Goal: Check status: Check status

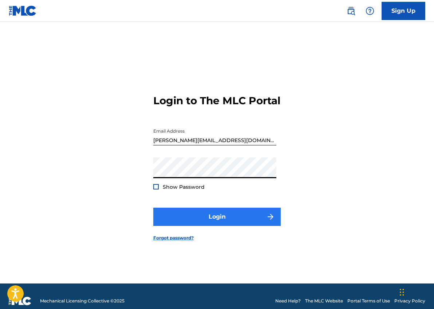
click at [202, 219] on button "Login" at bounding box center [217, 217] width 128 height 18
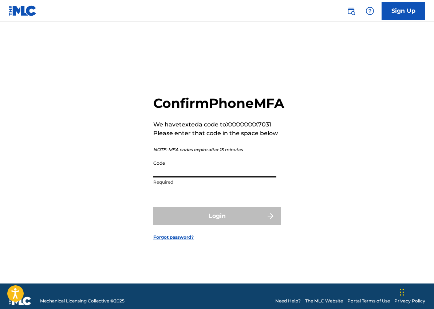
click at [194, 177] on input "Code" at bounding box center [214, 167] width 123 height 21
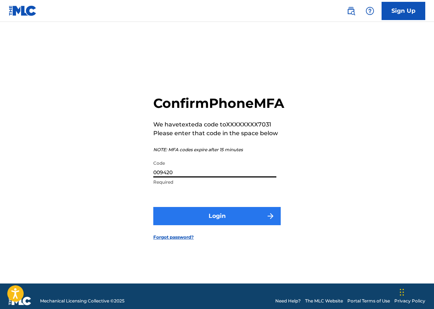
type input "009420"
click at [211, 225] on button "Login" at bounding box center [217, 216] width 128 height 18
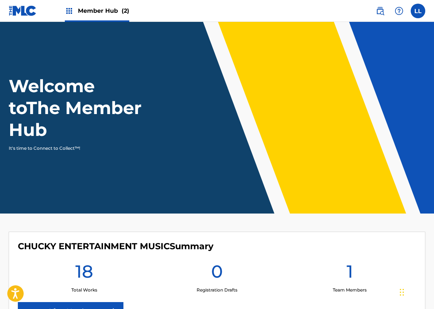
click at [248, 262] on div "0 Registration Drafts" at bounding box center [217, 277] width 133 height 33
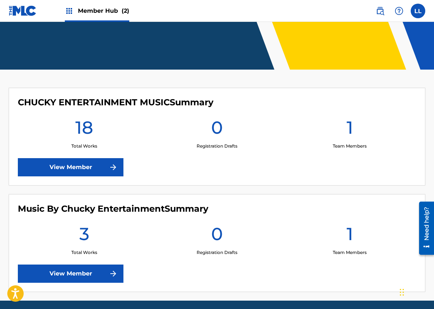
scroll to position [171, 0]
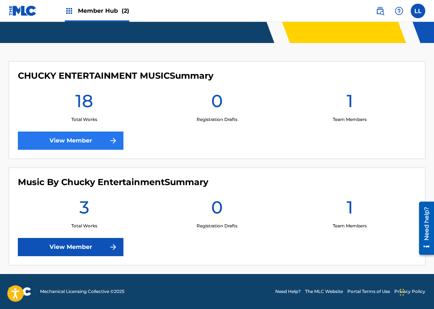
click at [66, 142] on link "View Member" at bounding box center [71, 141] width 106 height 18
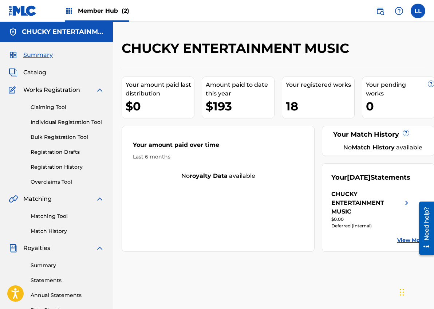
click at [408, 244] on link "View More" at bounding box center [412, 241] width 28 height 8
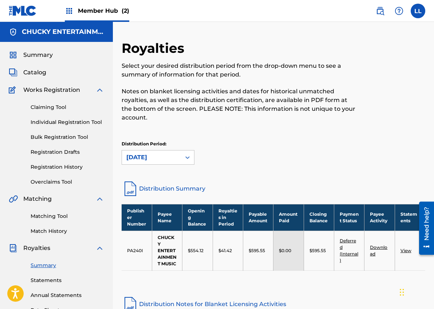
click at [406, 250] on link "View" at bounding box center [406, 250] width 11 height 5
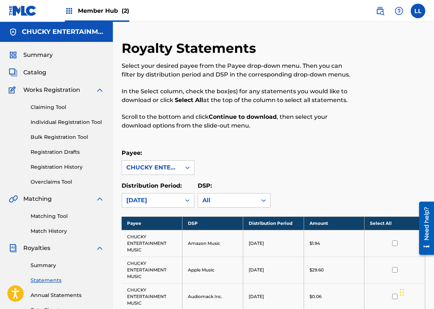
click at [340, 150] on div "Payee: CHUCKY ENTERTAINMENT MUSIC" at bounding box center [274, 162] width 304 height 26
click at [171, 166] on div "CHUCKY ENTERTAINMENT MUSIC" at bounding box center [151, 167] width 50 height 9
click at [263, 134] on div "Royalty Statements Select your desired payee from the Payee drop-down menu. The…" at bounding box center [239, 89] width 234 height 98
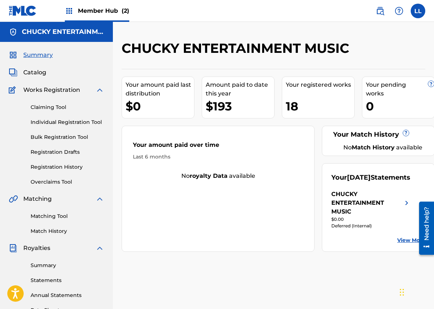
click at [91, 12] on span "Member Hub (2)" at bounding box center [103, 11] width 51 height 8
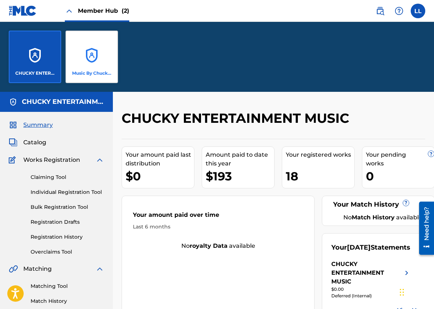
click at [87, 70] on p "Music By Chucky Entertainment" at bounding box center [92, 73] width 40 height 7
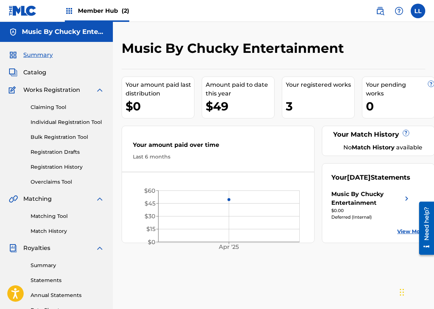
click at [407, 235] on link "View More" at bounding box center [412, 232] width 28 height 8
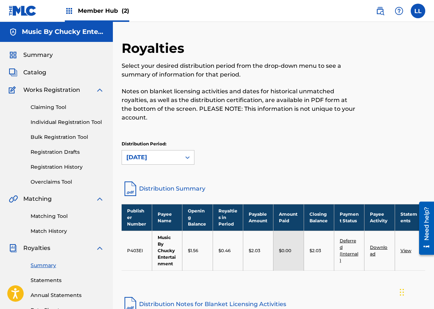
click at [406, 246] on td "View" at bounding box center [410, 251] width 30 height 40
click at [406, 248] on link "View" at bounding box center [406, 250] width 11 height 5
